Goal: Use online tool/utility: Utilize a website feature to perform a specific function

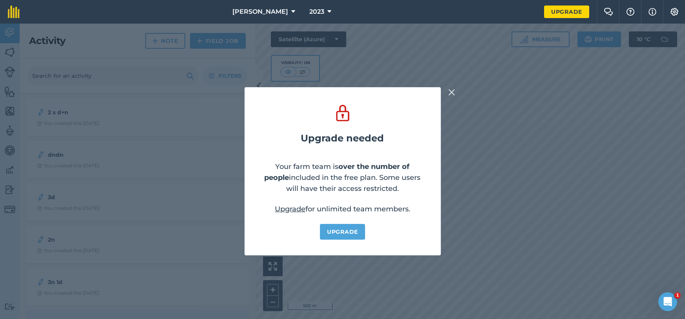
click at [452, 96] on img at bounding box center [452, 92] width 7 height 9
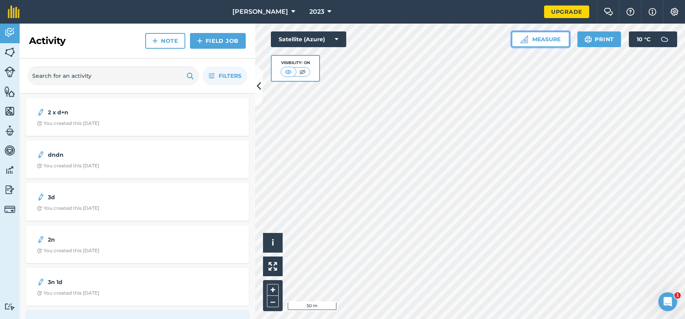
drag, startPoint x: 554, startPoint y: 39, endPoint x: 532, endPoint y: 46, distance: 23.2
click at [554, 39] on button "Measure" at bounding box center [541, 39] width 58 height 16
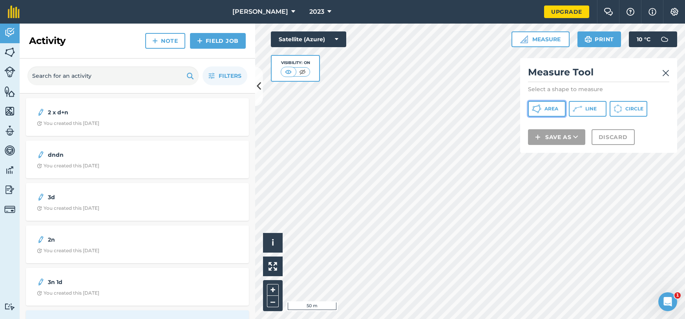
click at [556, 114] on button "Area" at bounding box center [547, 109] width 38 height 16
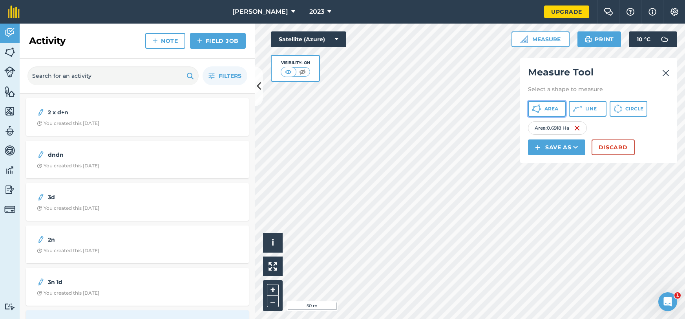
click at [550, 111] on span "Area" at bounding box center [552, 109] width 14 height 6
click at [583, 129] on img at bounding box center [580, 127] width 6 height 9
click at [578, 128] on img at bounding box center [574, 127] width 6 height 9
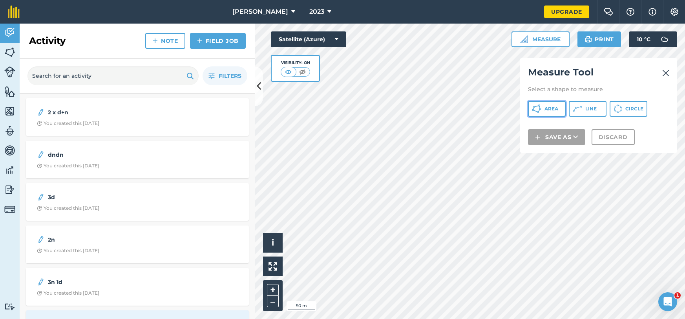
click at [551, 111] on span "Area" at bounding box center [552, 109] width 14 height 6
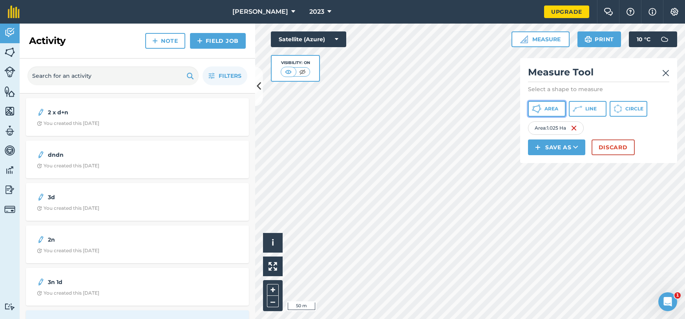
click at [551, 114] on button "Area" at bounding box center [547, 109] width 38 height 16
click at [578, 126] on img at bounding box center [577, 127] width 6 height 9
click at [575, 128] on img at bounding box center [574, 127] width 6 height 9
